Goal: Task Accomplishment & Management: Use online tool/utility

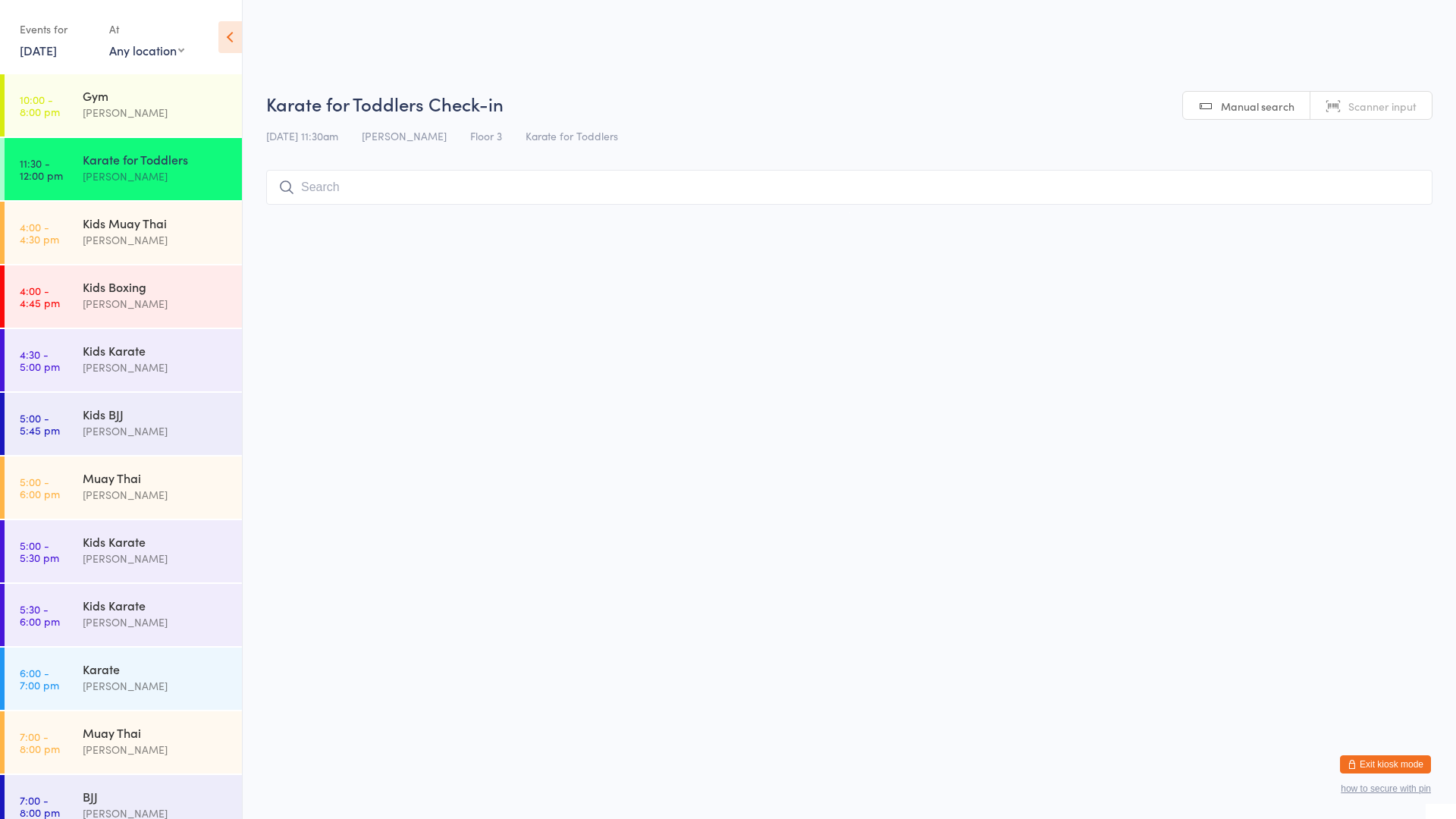
scroll to position [20, 0]
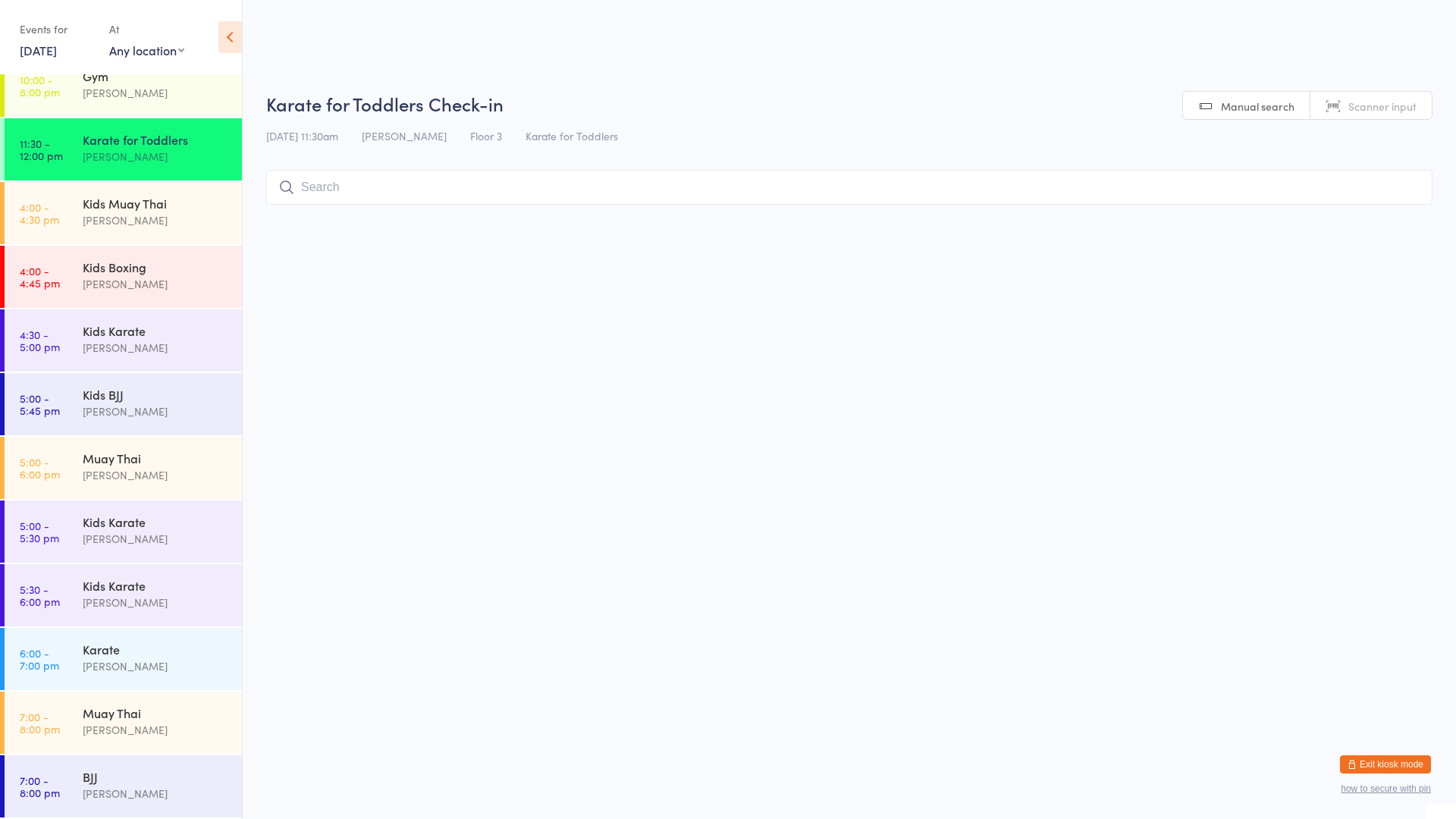
click at [336, 204] on input "search" at bounding box center [849, 187] width 1166 height 35
click at [322, 203] on input "search" at bounding box center [849, 187] width 1166 height 35
click at [326, 189] on input "search" at bounding box center [849, 187] width 1166 height 35
type input "meeka"
click at [1385, 223] on button "Drop in" at bounding box center [1387, 220] width 61 height 22
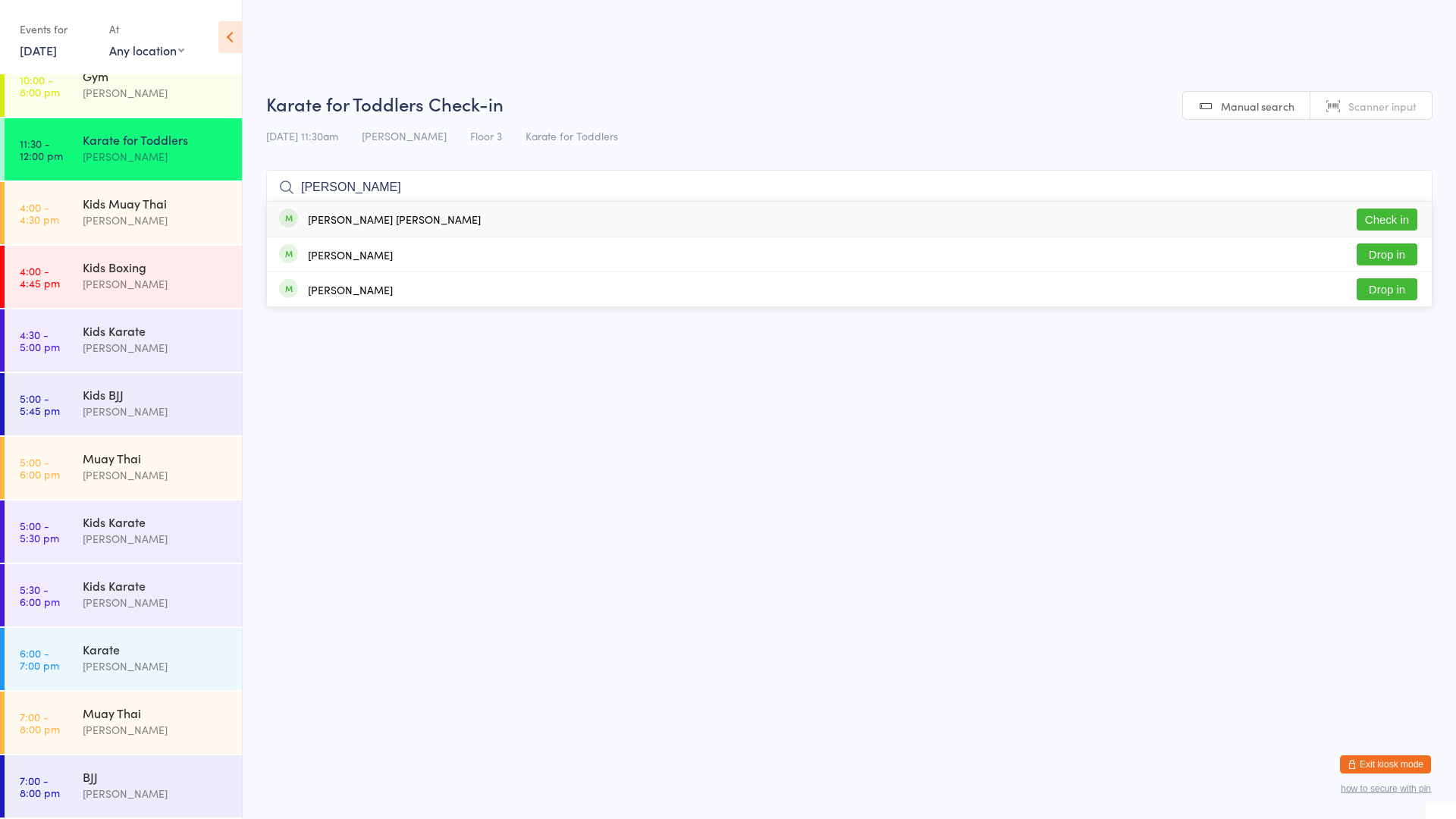
click at [1074, 141] on div "[DATE] 11:30am [PERSON_NAME] Floor 3 Karate for Toddlers" at bounding box center [849, 135] width 1166 height 25
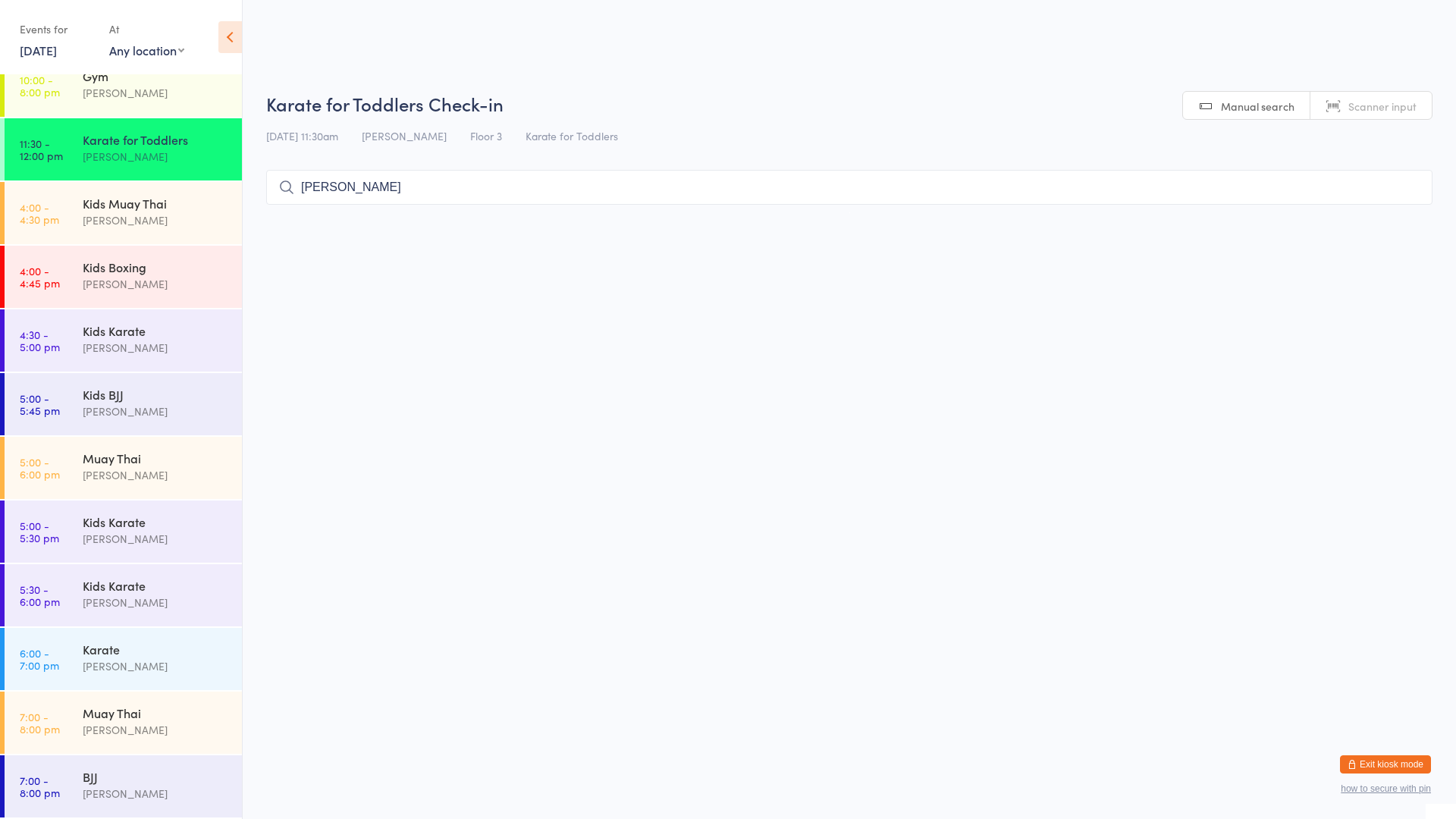
click at [394, 182] on input "[PERSON_NAME]" at bounding box center [849, 187] width 1166 height 35
type input "f"
type input "[PERSON_NAME]"
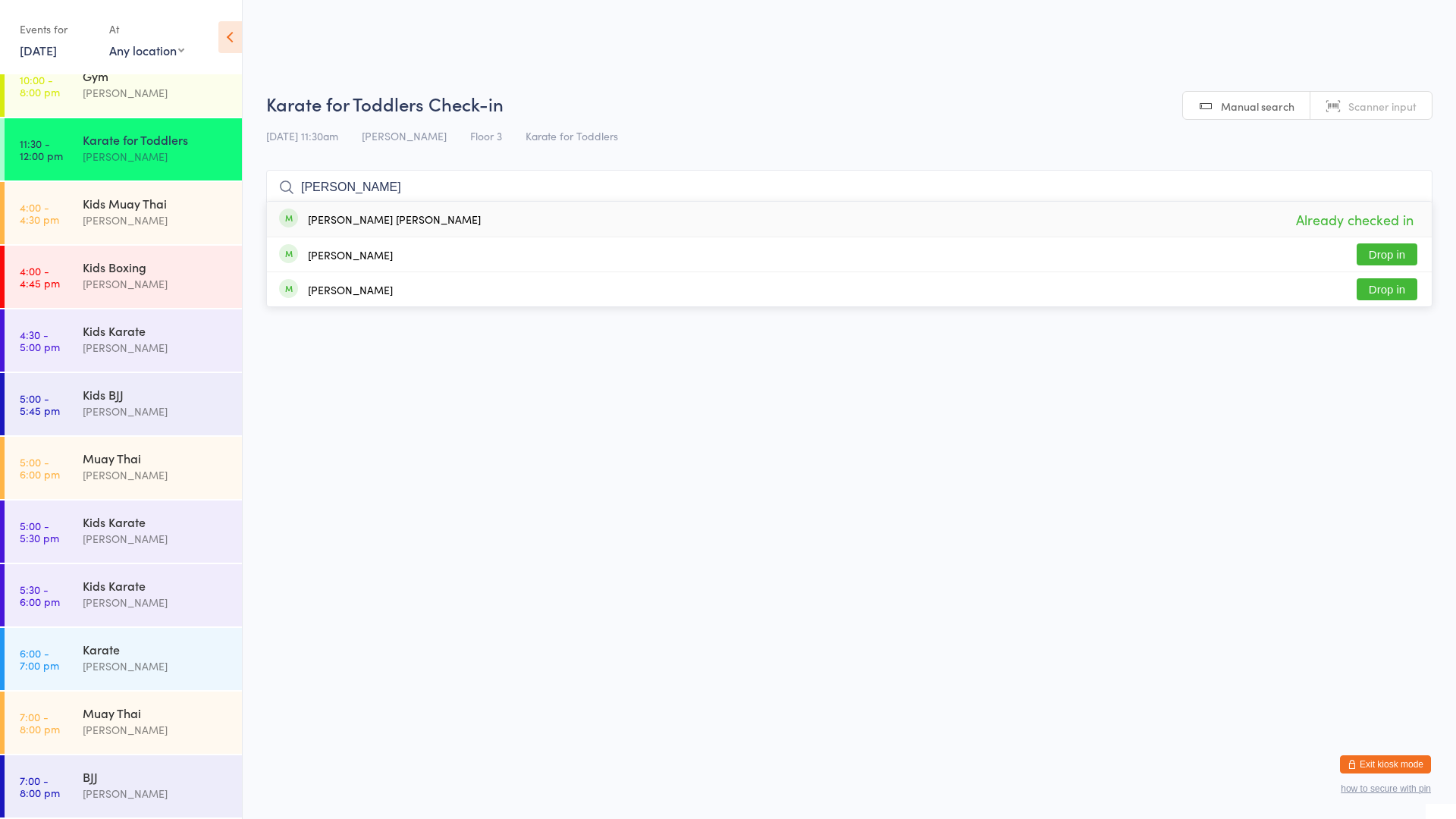
drag, startPoint x: 367, startPoint y: 188, endPoint x: 228, endPoint y: 171, distance: 140.0
click at [228, 173] on body "You have now entered Kiosk Mode. Members will be able to check themselves in us…" at bounding box center [728, 151] width 1456 height 122
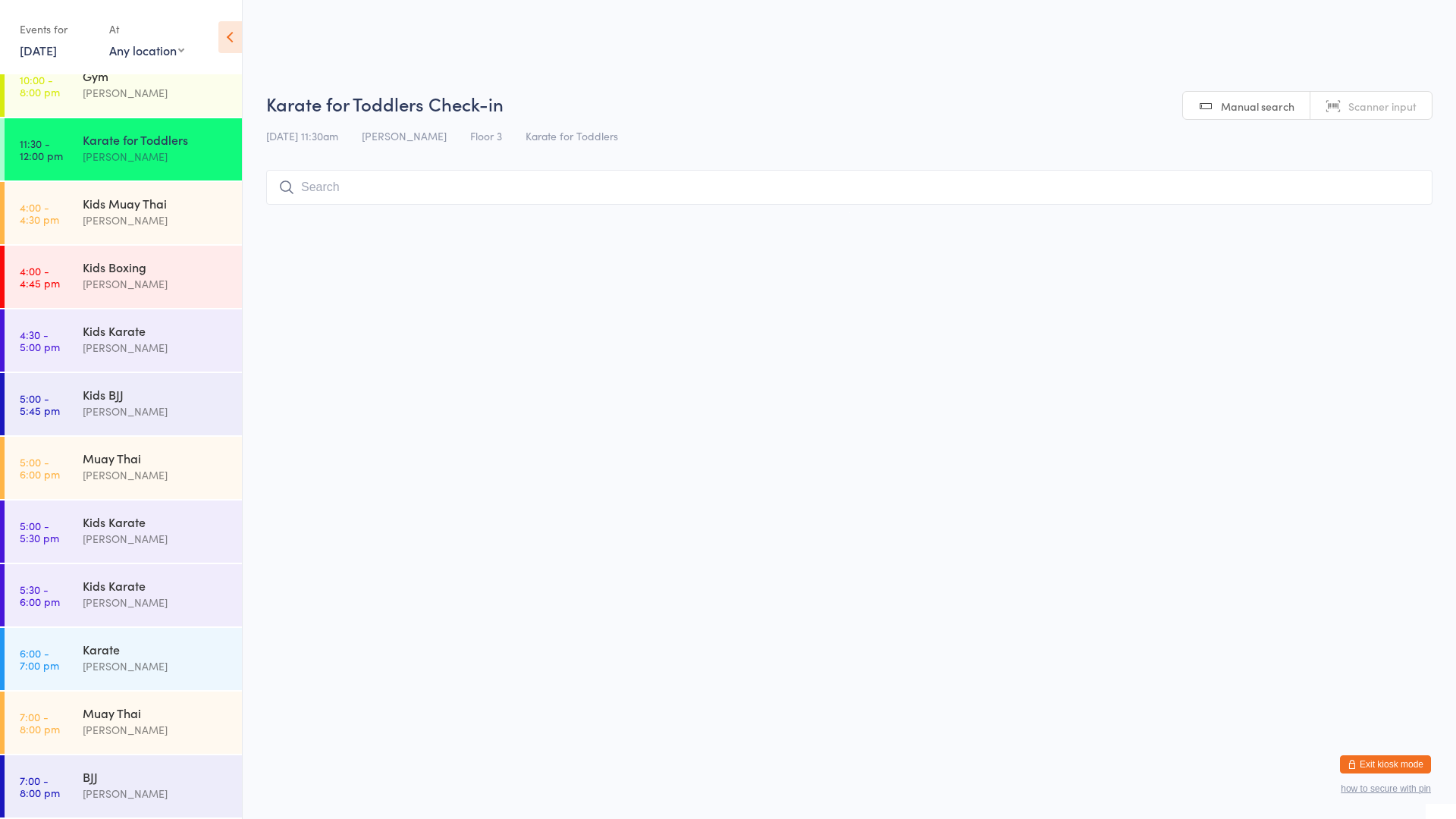
click at [780, 136] on div "[DATE] 11:30am [PERSON_NAME] Floor 3 Karate for Toddlers" at bounding box center [849, 135] width 1166 height 25
click at [723, 182] on input "search" at bounding box center [849, 187] width 1166 height 35
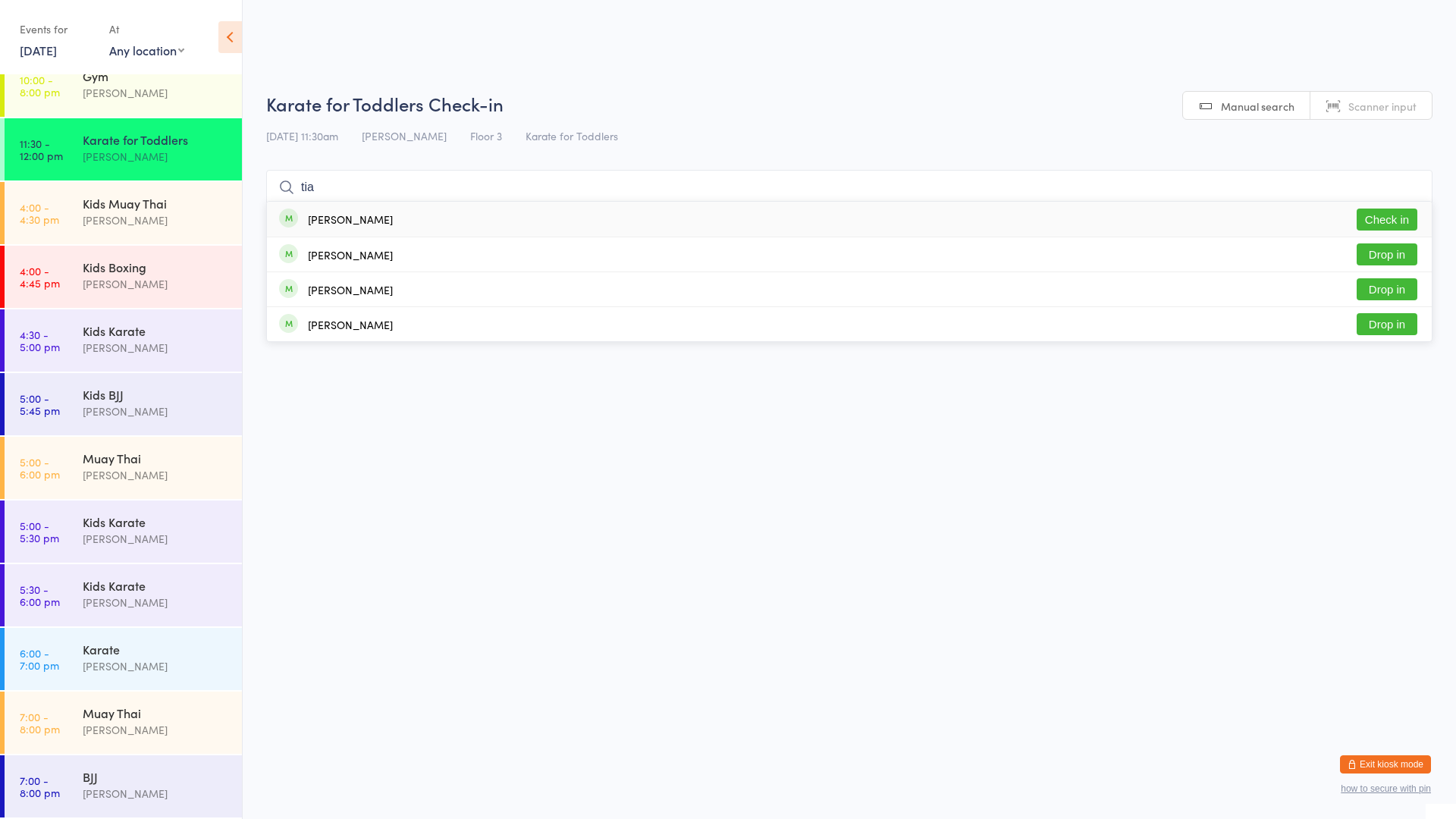
type input "tia"
click at [1400, 219] on button "Check in" at bounding box center [1387, 220] width 61 height 22
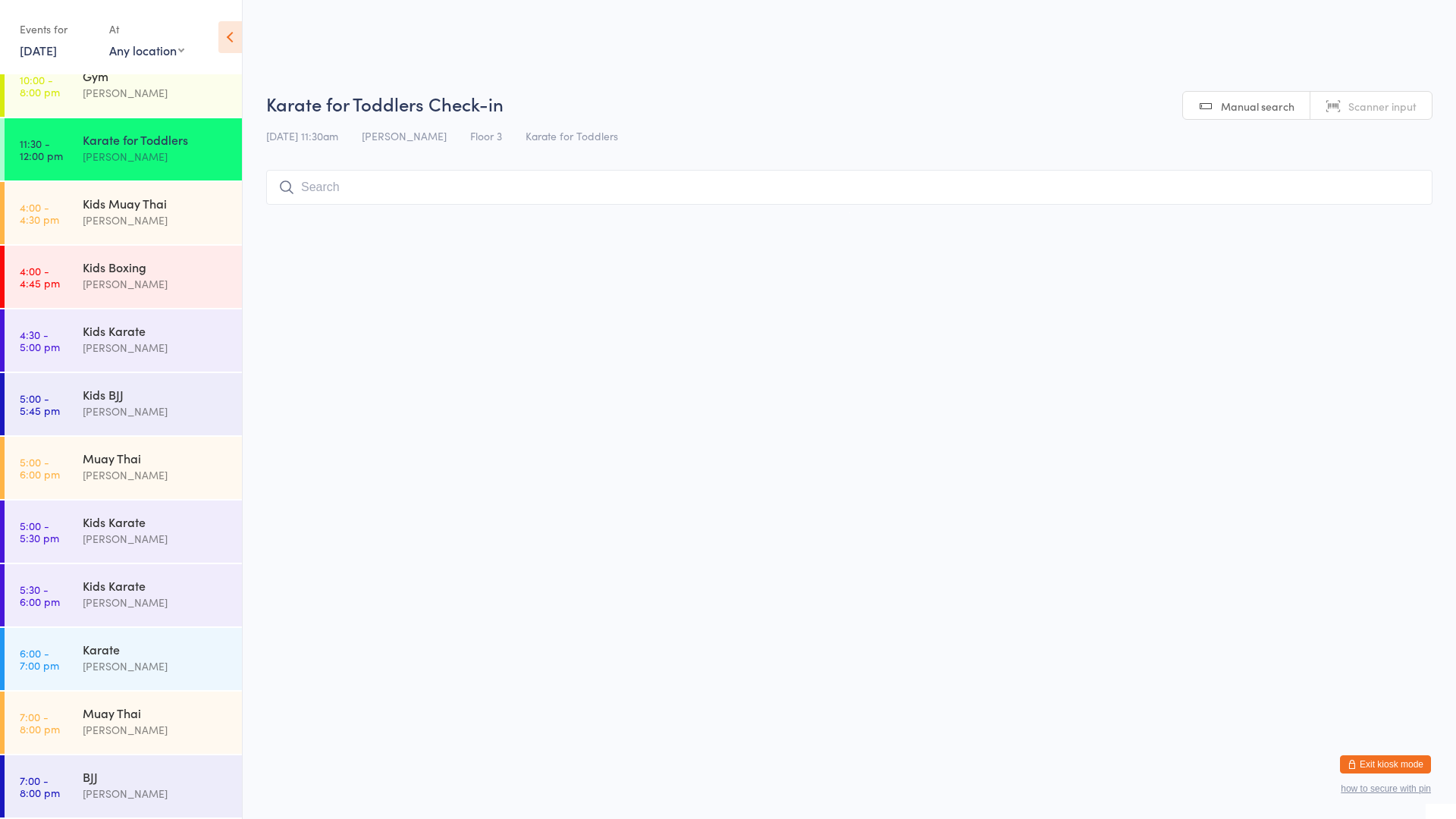
click at [122, 145] on div "Karate for Toddlers" at bounding box center [156, 139] width 146 height 16
click at [340, 196] on input "search" at bounding box center [849, 187] width 1166 height 35
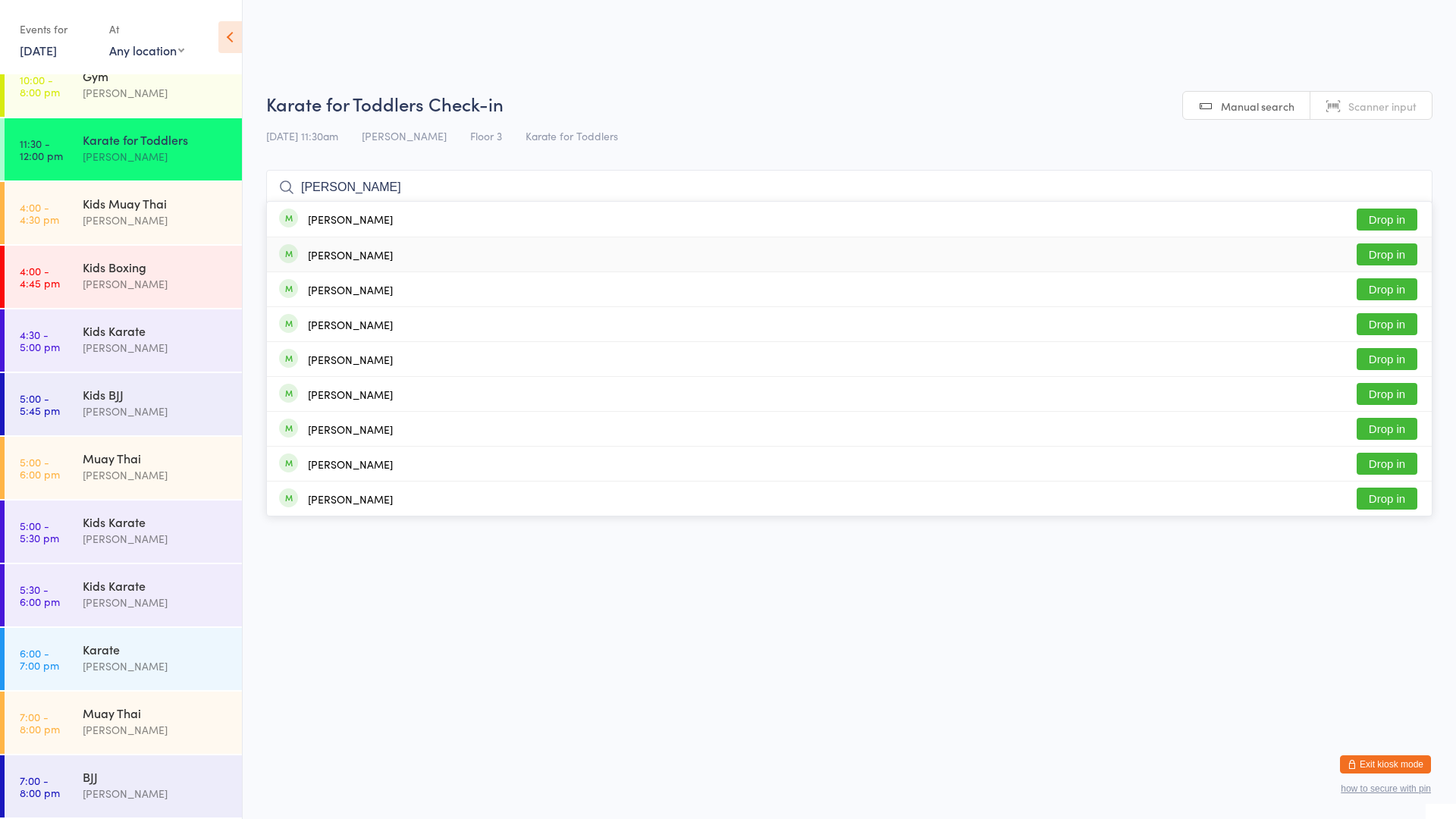
type input "[PERSON_NAME]"
click at [1371, 253] on button "Drop in" at bounding box center [1387, 254] width 61 height 22
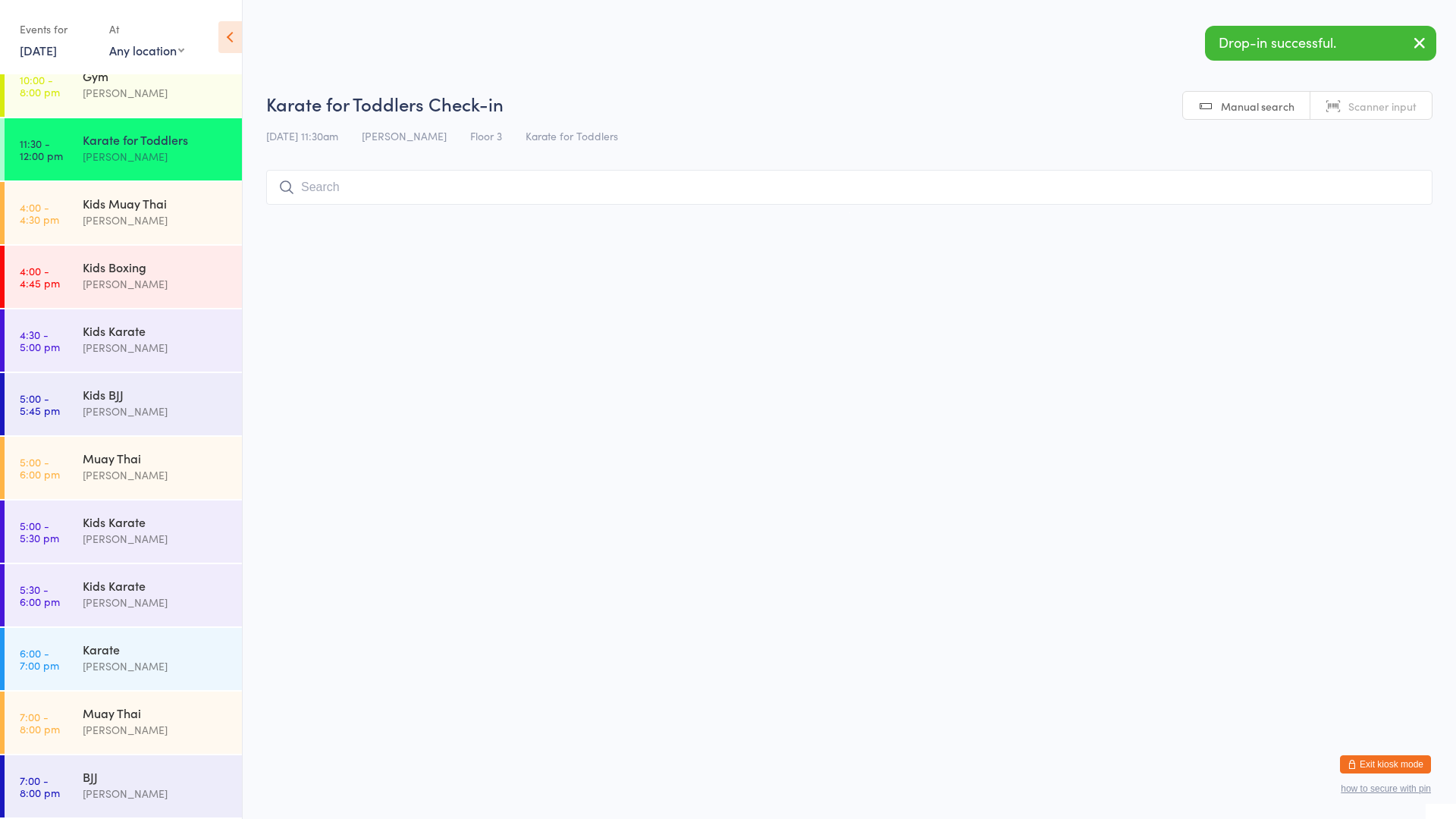
click at [964, 194] on input "search" at bounding box center [849, 187] width 1166 height 35
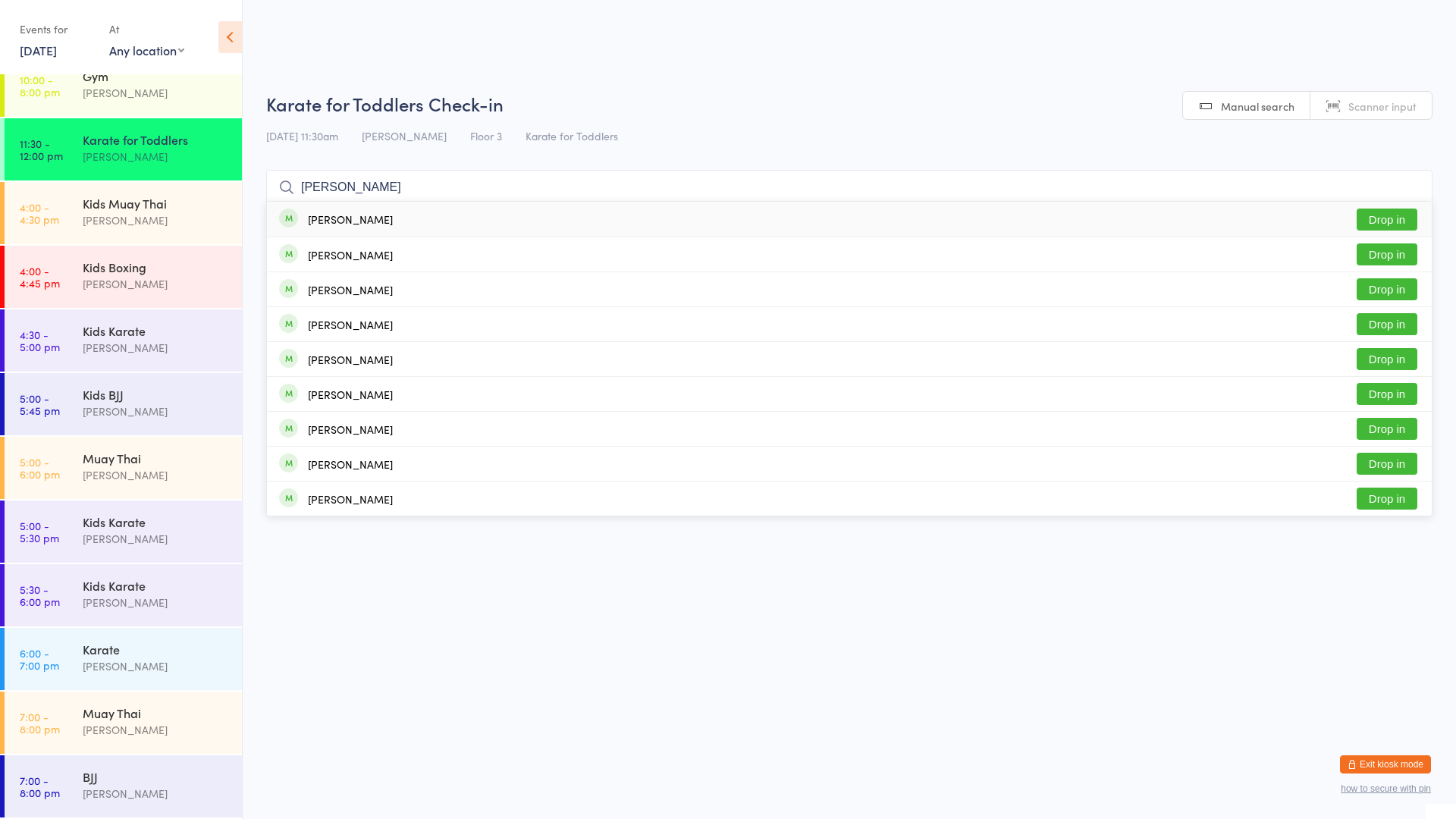
type input "[PERSON_NAME]"
drag, startPoint x: 1374, startPoint y: 217, endPoint x: 1365, endPoint y: 217, distance: 9.0
click at [1373, 217] on button "Drop in" at bounding box center [1387, 220] width 61 height 22
type input "[PERSON_NAME]"
click at [1185, 484] on html "You have now entered Kiosk Mode. Members will be able to check themselves in us…" at bounding box center [728, 409] width 1456 height 819
